Goal: Navigation & Orientation: Find specific page/section

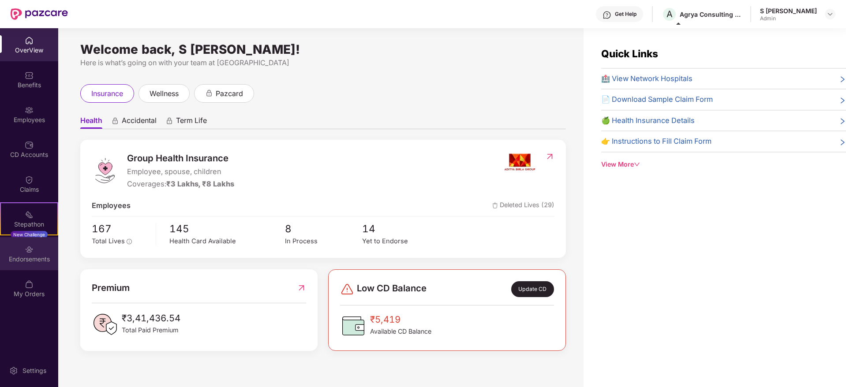
click at [34, 256] on div "Endorsements" at bounding box center [29, 259] width 58 height 9
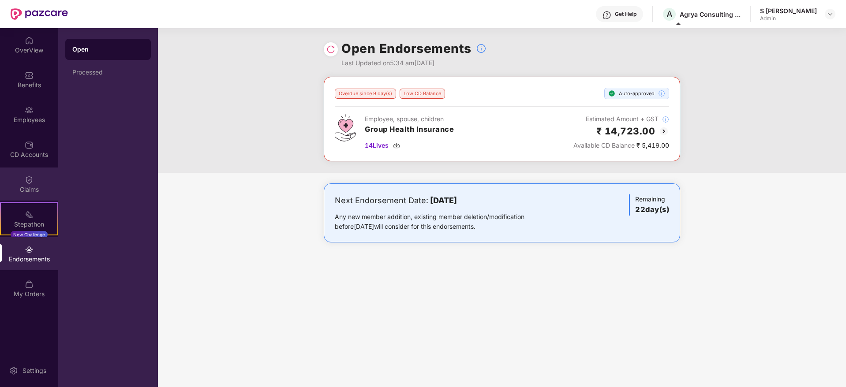
click at [35, 198] on div "Claims" at bounding box center [29, 184] width 58 height 33
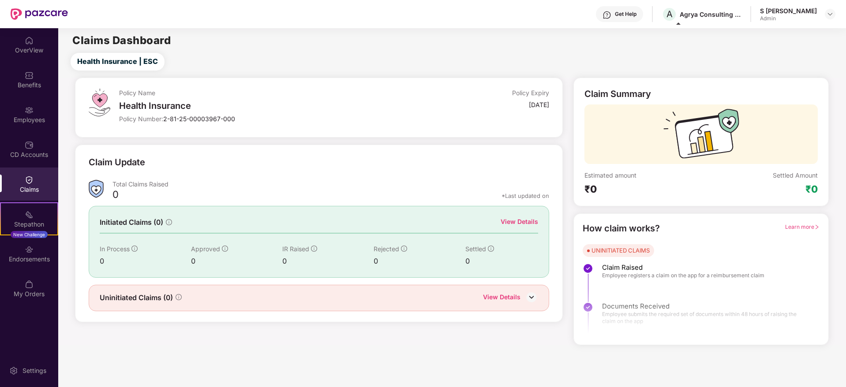
click at [29, 156] on div "CD Accounts" at bounding box center [29, 154] width 58 height 9
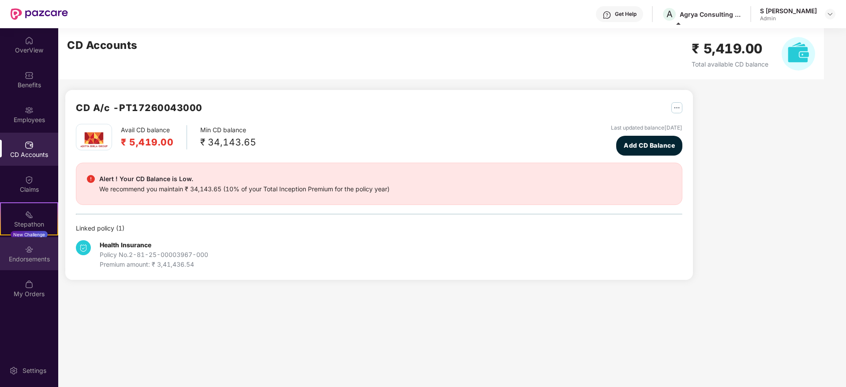
click at [35, 256] on div "Endorsements" at bounding box center [29, 259] width 58 height 9
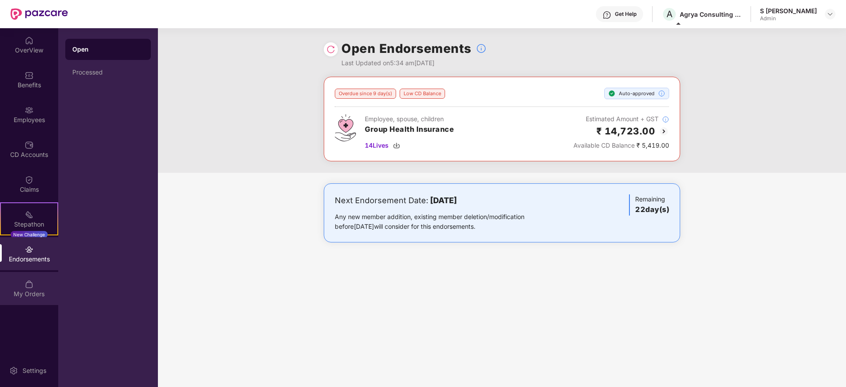
click at [18, 287] on div "My Orders" at bounding box center [29, 288] width 58 height 33
